Goal: Find specific page/section: Find specific page/section

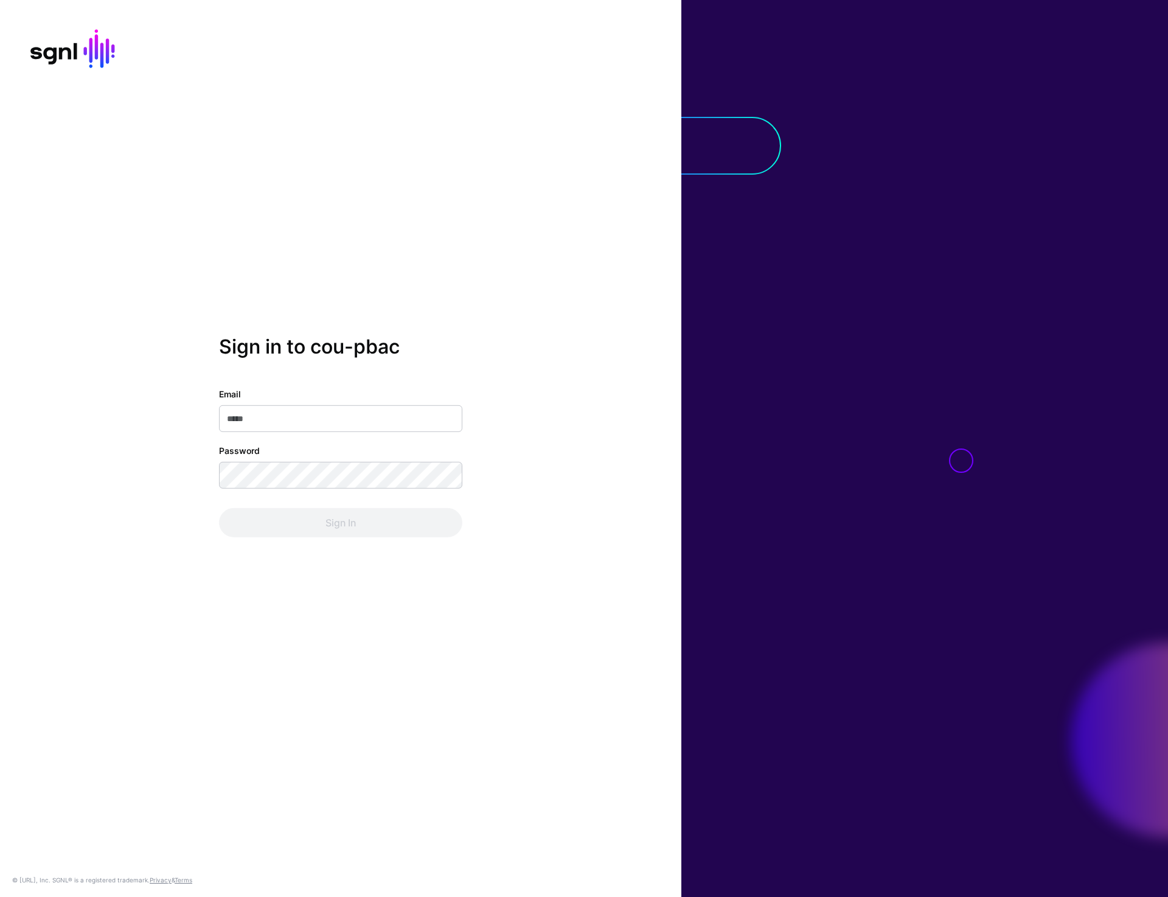
type input "**********"
click at [349, 522] on button "Sign In" at bounding box center [340, 522] width 243 height 29
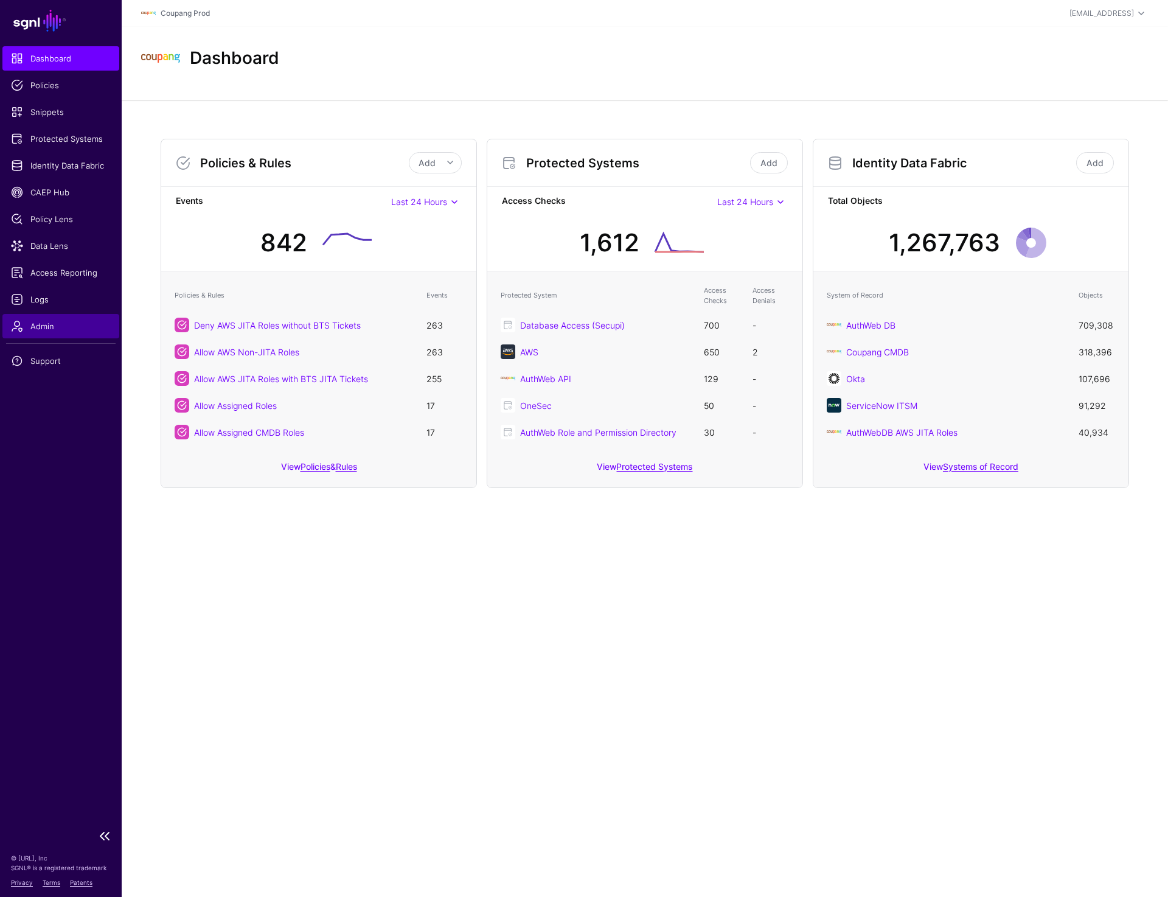
click at [39, 320] on span "Admin" at bounding box center [61, 326] width 100 height 12
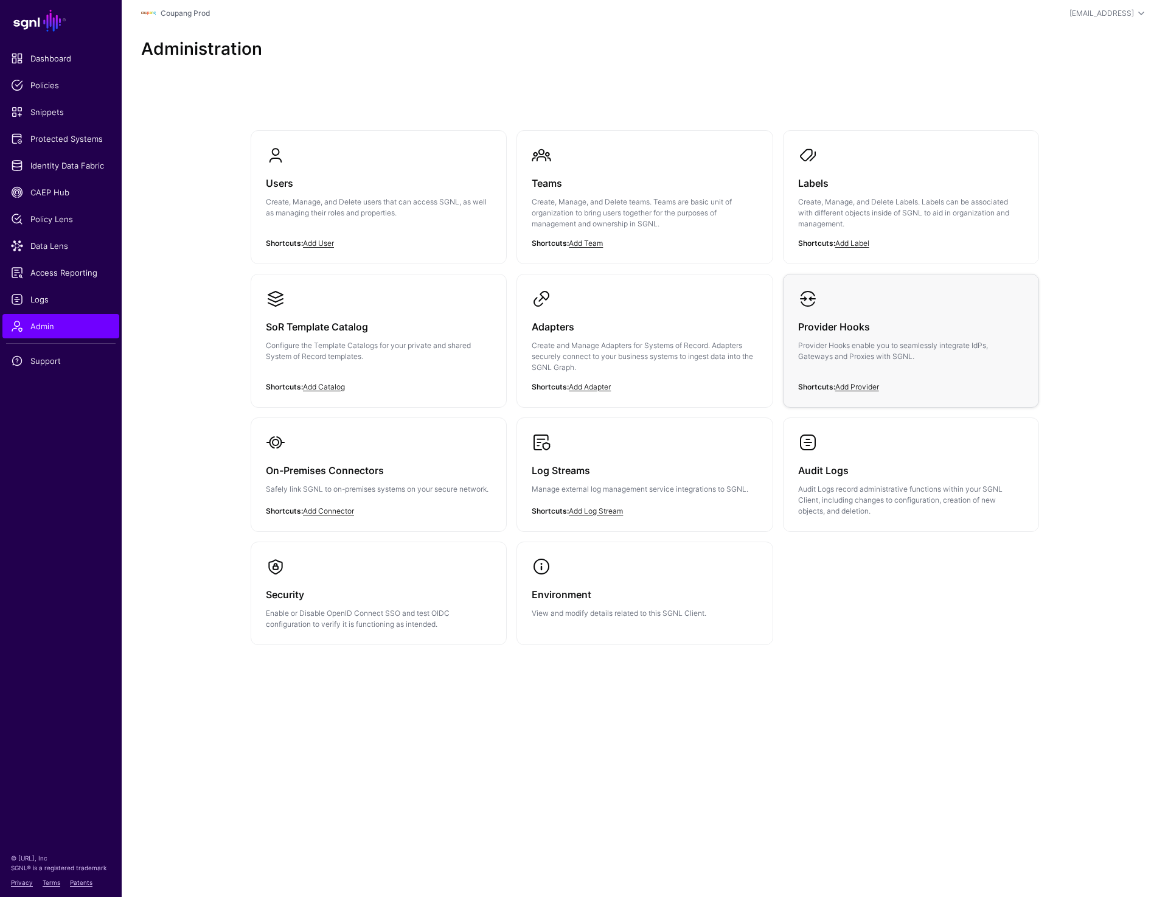
click at [886, 300] on link "Provider Hooks Provider Hooks enable you to seamlessly integrate IdPs, Gateways…" at bounding box center [910, 335] width 255 height 122
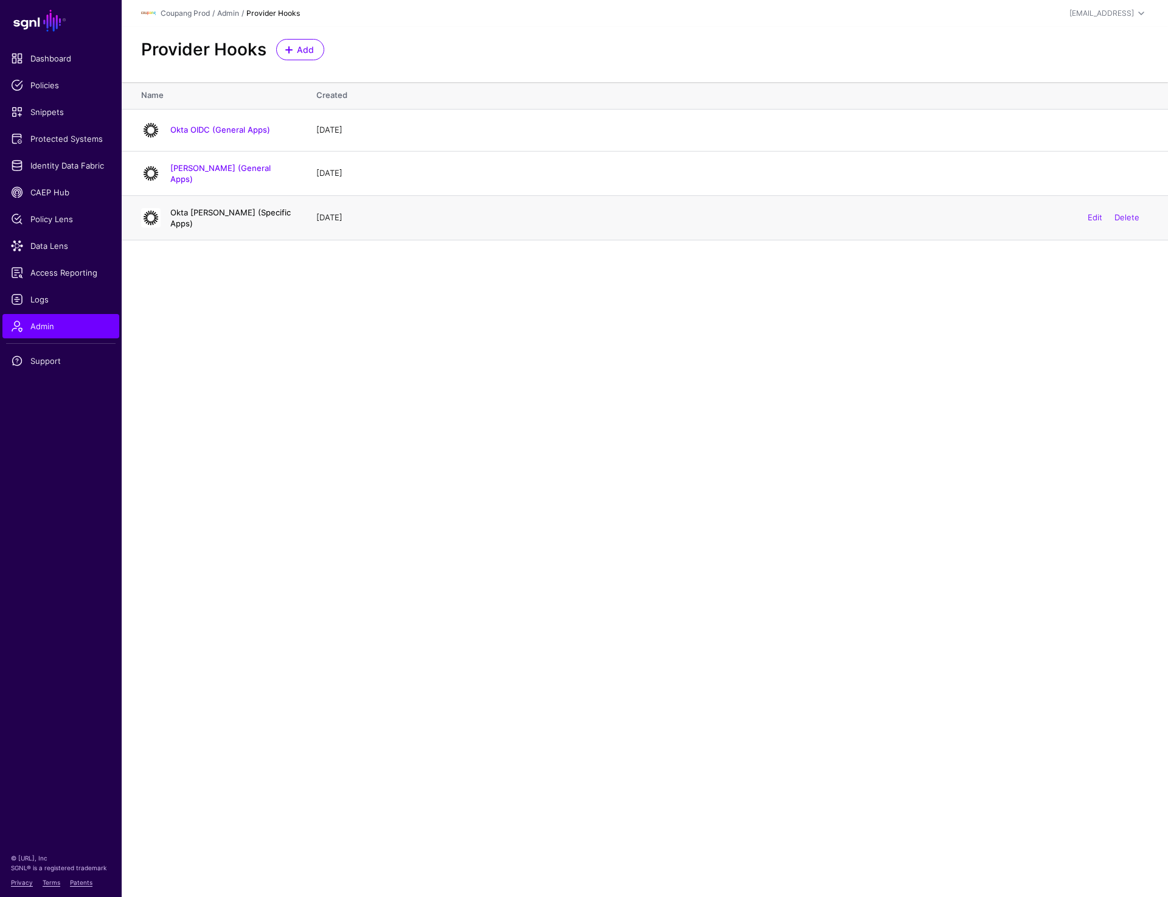
click at [224, 214] on link "Okta SAML (Specific Apps)" at bounding box center [230, 217] width 120 height 21
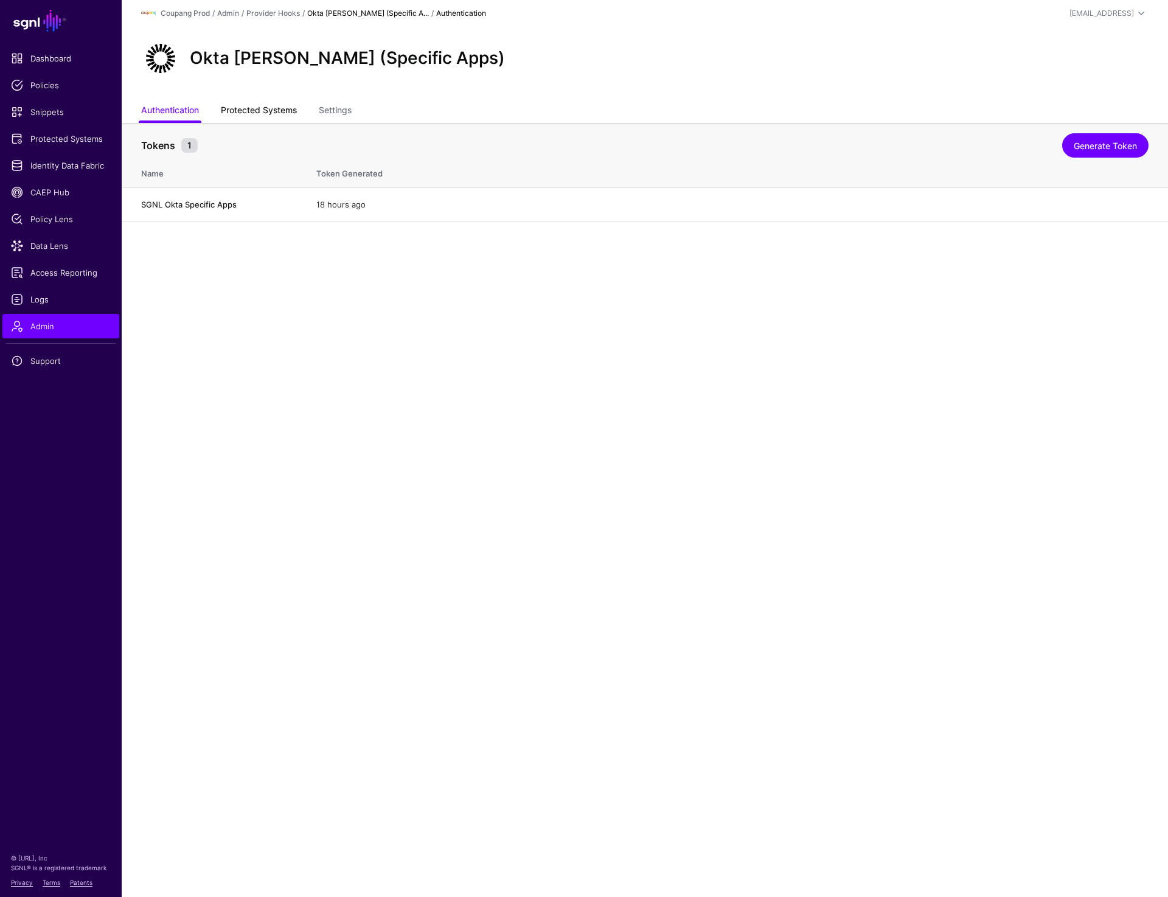
click at [239, 105] on link "Protected Systems" at bounding box center [259, 111] width 76 height 23
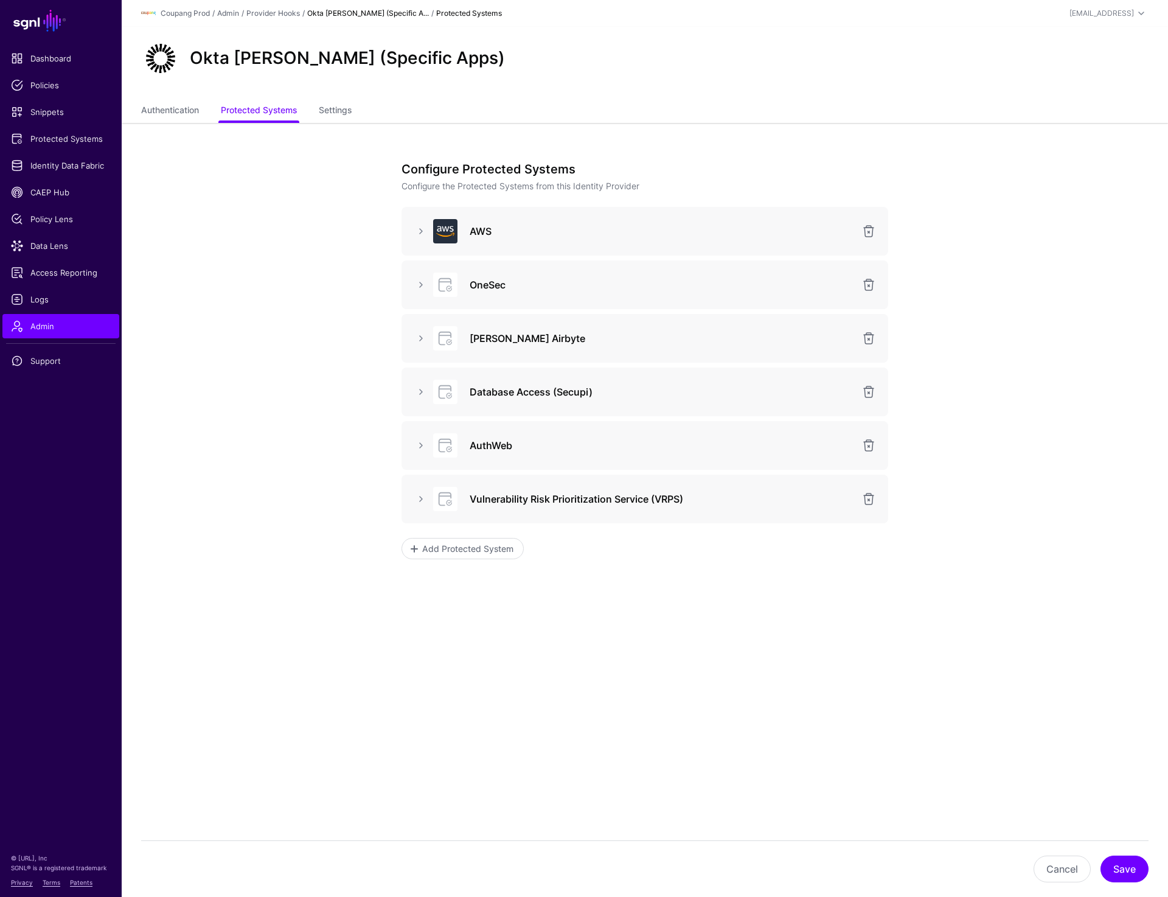
click at [347, 14] on link "Okta SAML (Specific A..." at bounding box center [368, 13] width 122 height 9
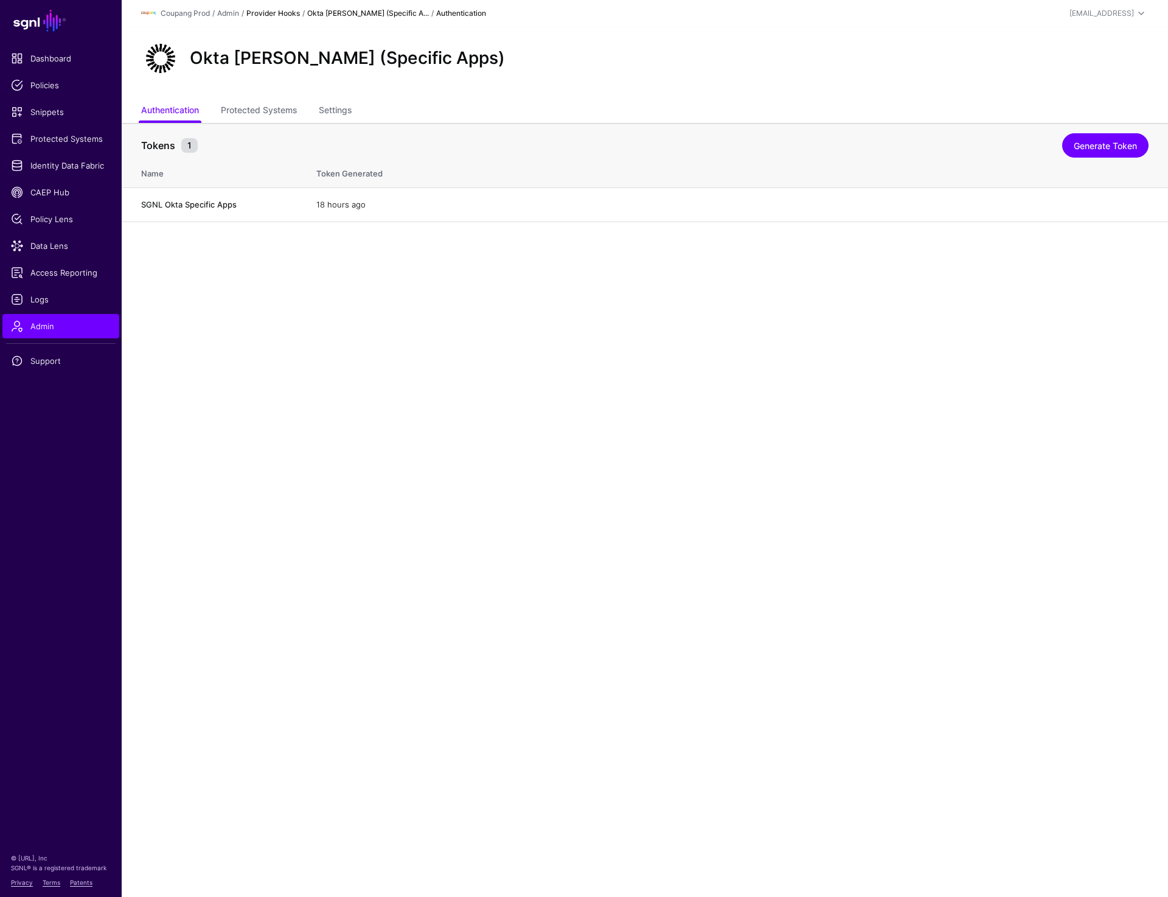
click at [261, 9] on link "Provider Hooks" at bounding box center [273, 13] width 54 height 9
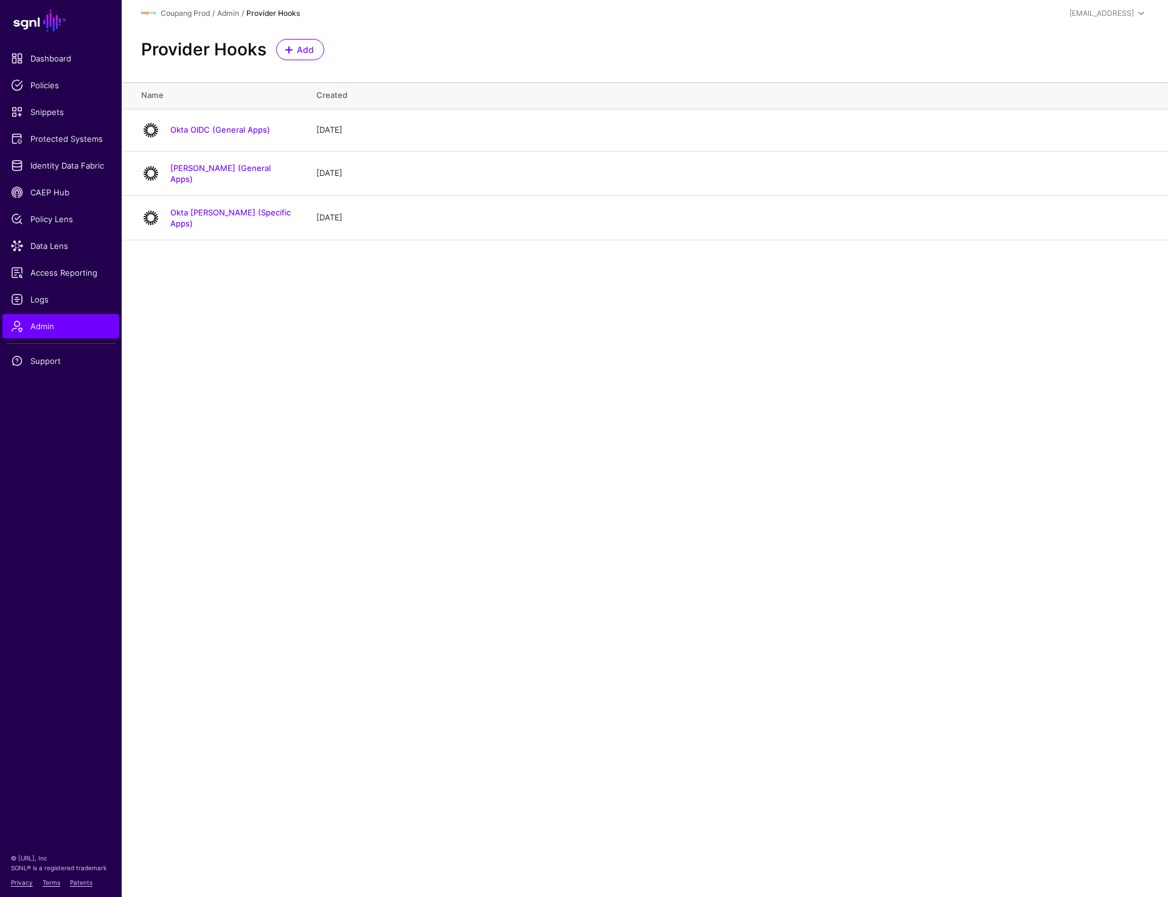
click at [411, 515] on main "SGNL Dashboard Policies Snippets Protected Systems Identity Data Fabric CAEP Hu…" at bounding box center [584, 448] width 1168 height 897
click at [68, 139] on span "Protected Systems" at bounding box center [61, 139] width 100 height 12
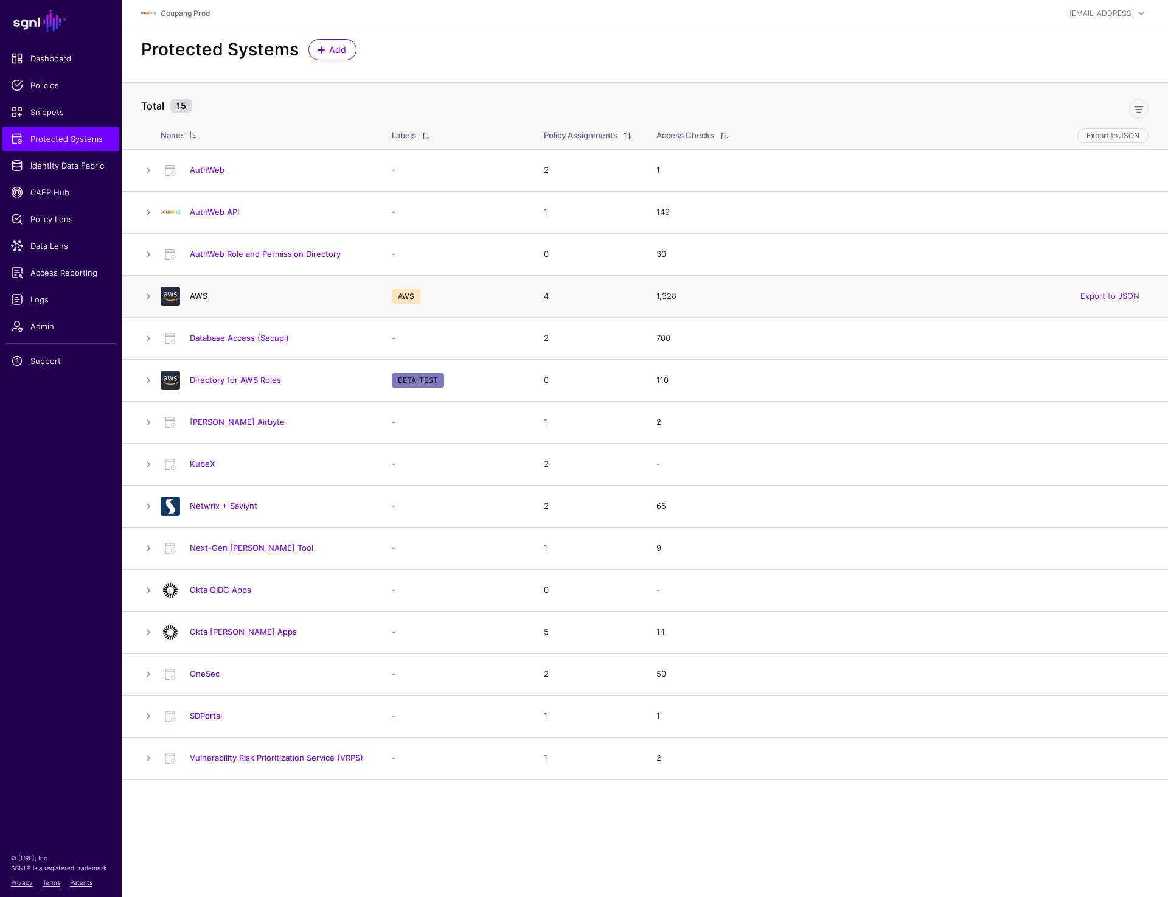
click at [201, 294] on link "AWS" at bounding box center [199, 296] width 18 height 10
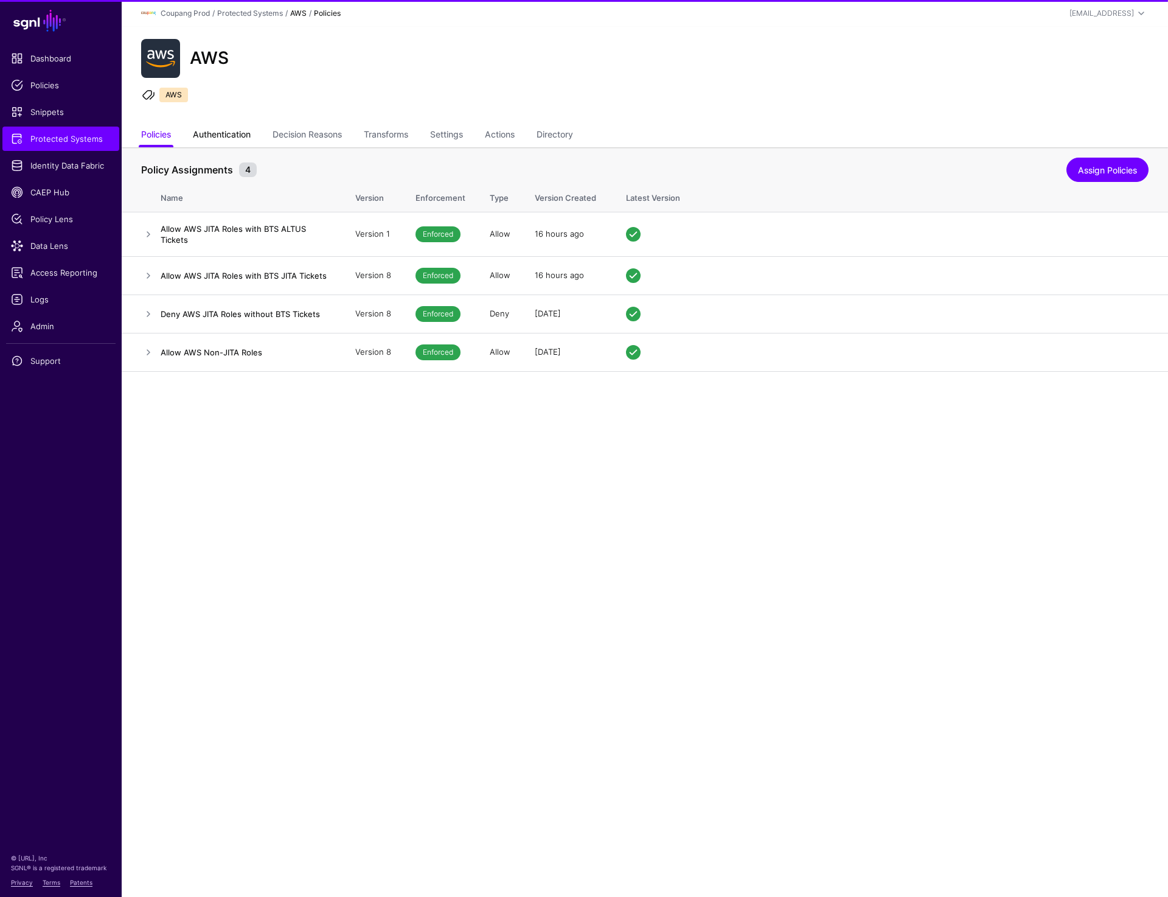
click at [238, 140] on link "Authentication" at bounding box center [222, 135] width 58 height 23
